Goal: Check status

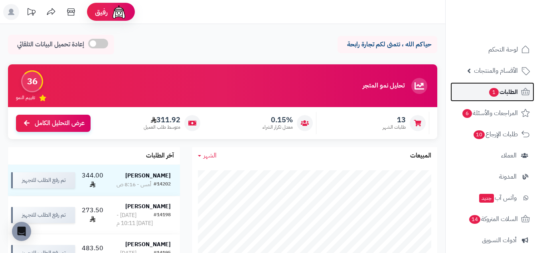
click at [507, 86] on span "الطلبات 1" at bounding box center [504, 91] width 30 height 11
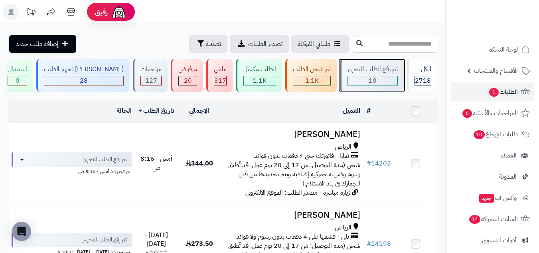
click at [376, 78] on div "10" at bounding box center [373, 80] width 50 height 9
